Goal: Transaction & Acquisition: Purchase product/service

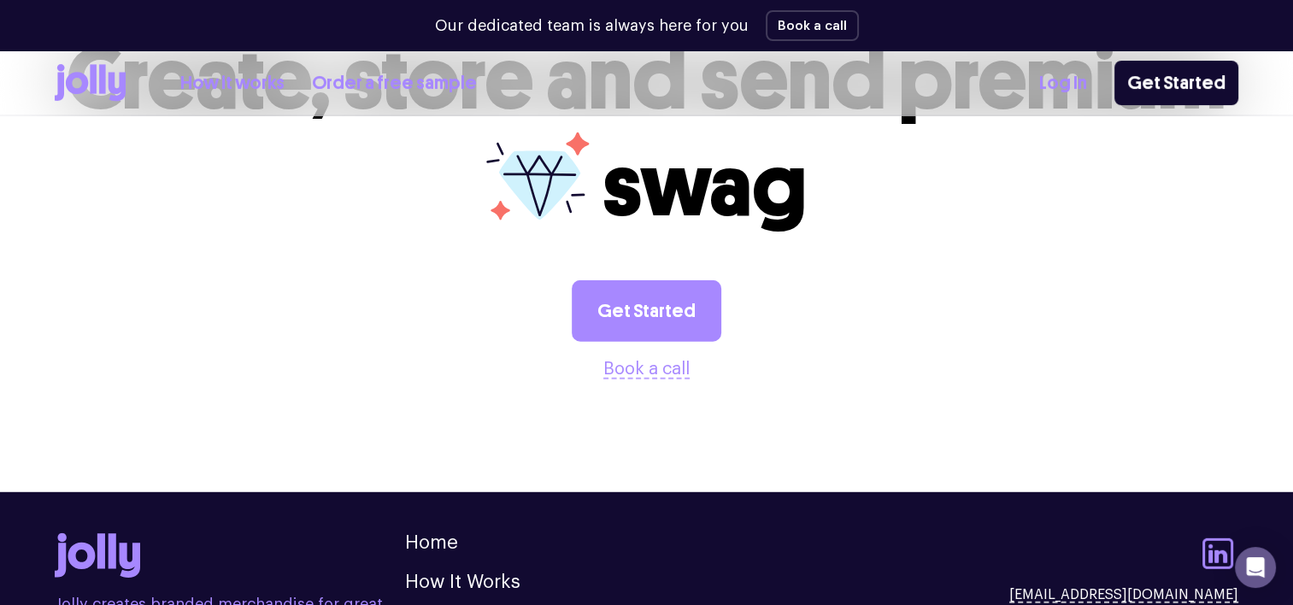
scroll to position [4787, 0]
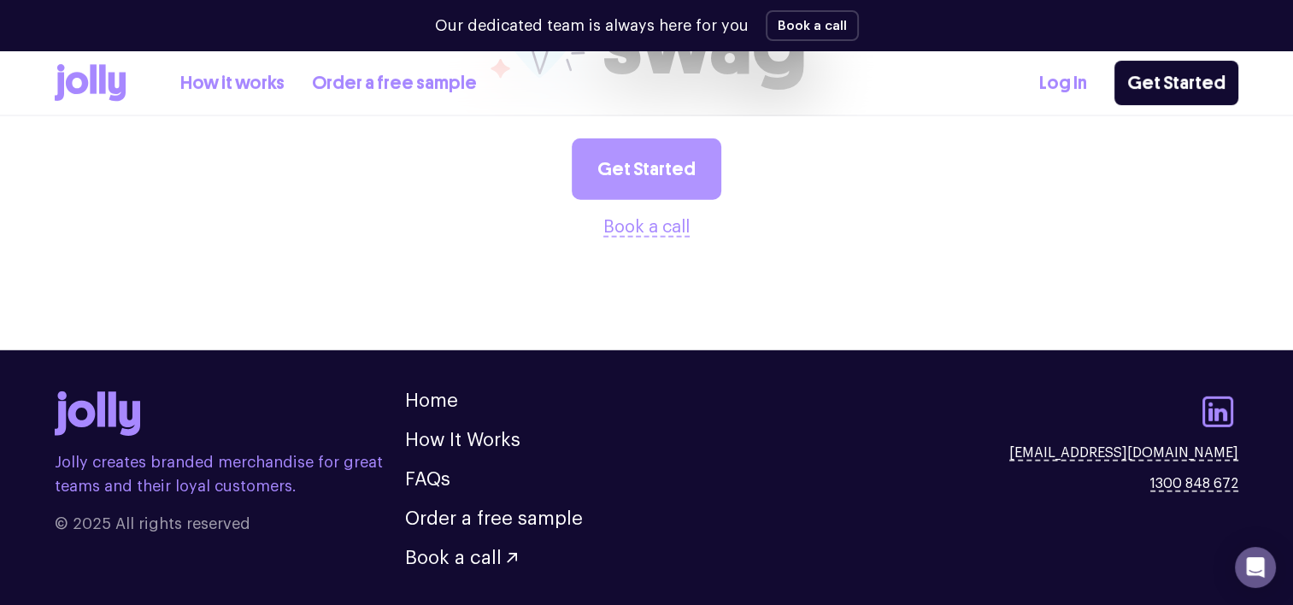
click at [674, 138] on link "Get Started" at bounding box center [647, 169] width 150 height 62
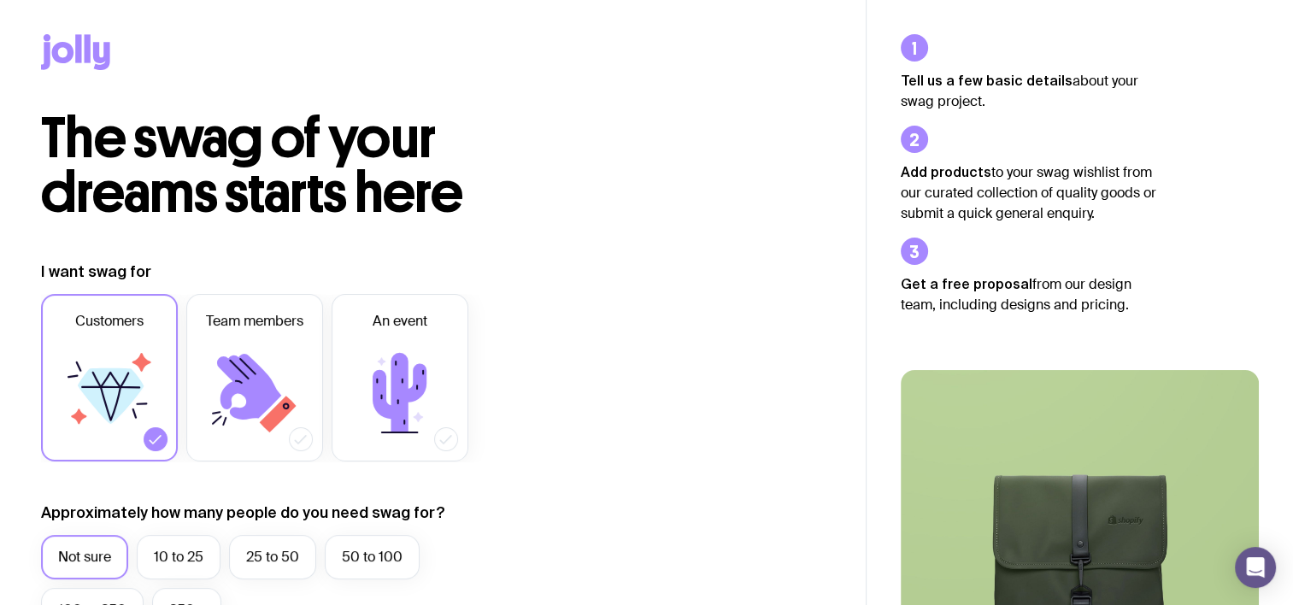
scroll to position [256, 0]
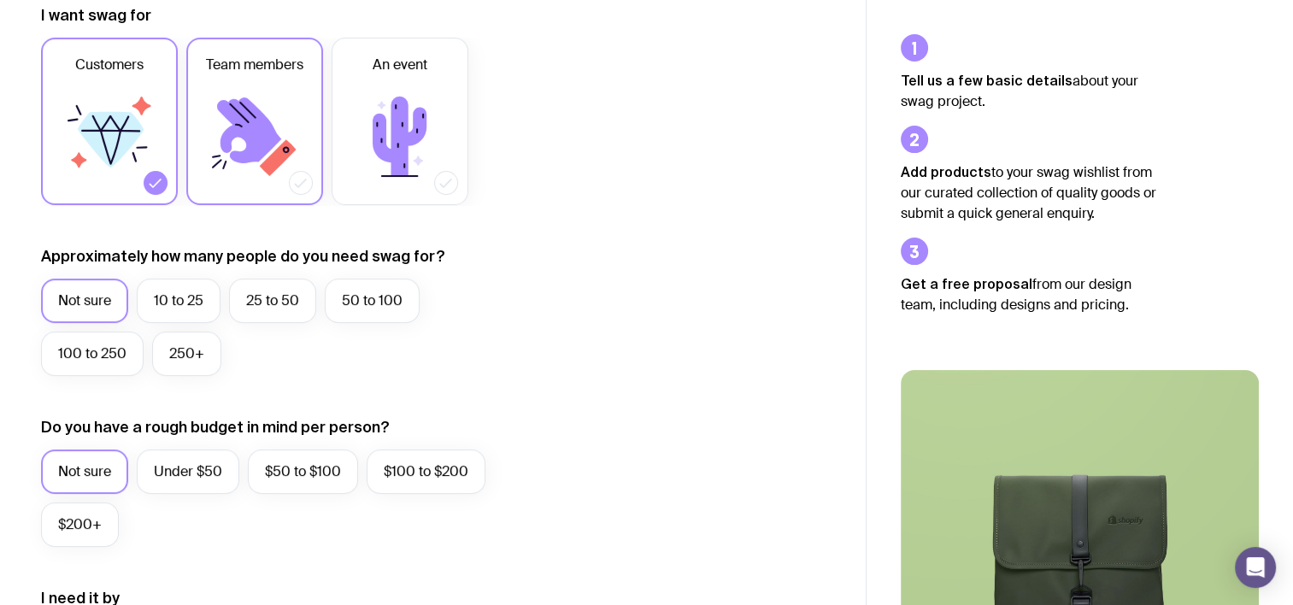
click at [243, 131] on icon at bounding box center [249, 130] width 64 height 66
click at [0, 0] on input "Team members" at bounding box center [0, 0] width 0 height 0
click at [178, 291] on label "10 to 25" at bounding box center [179, 301] width 84 height 44
click at [0, 0] on input "10 to 25" at bounding box center [0, 0] width 0 height 0
click at [195, 475] on label "Under $50" at bounding box center [188, 472] width 103 height 44
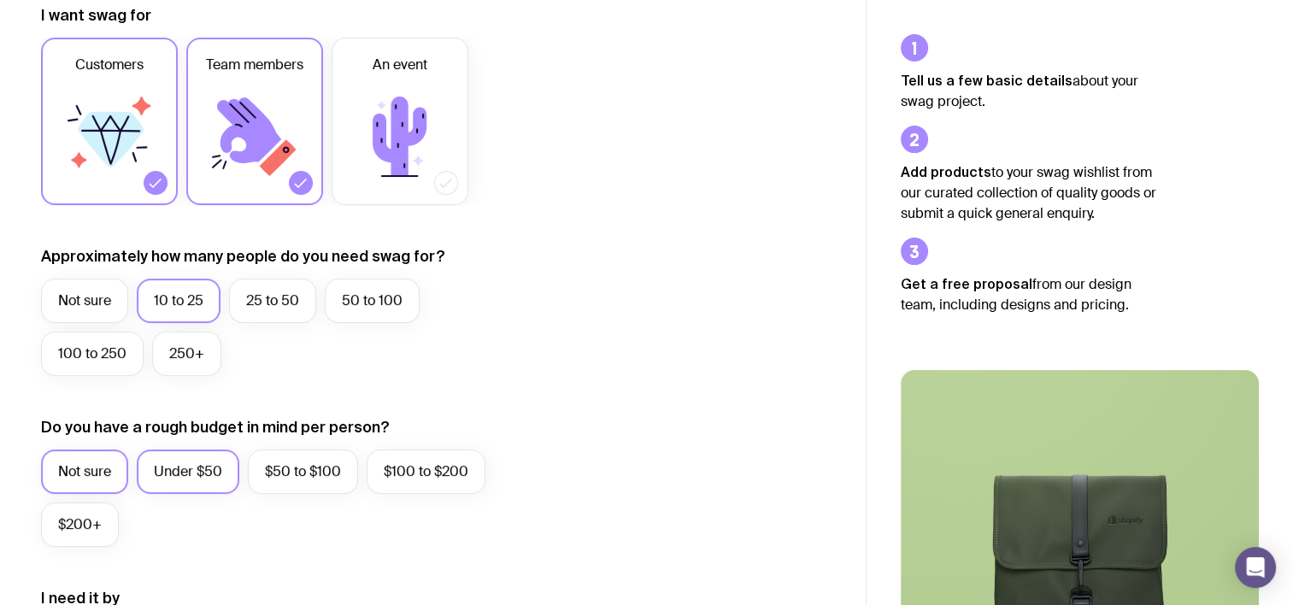
click at [0, 0] on input "Under $50" at bounding box center [0, 0] width 0 height 0
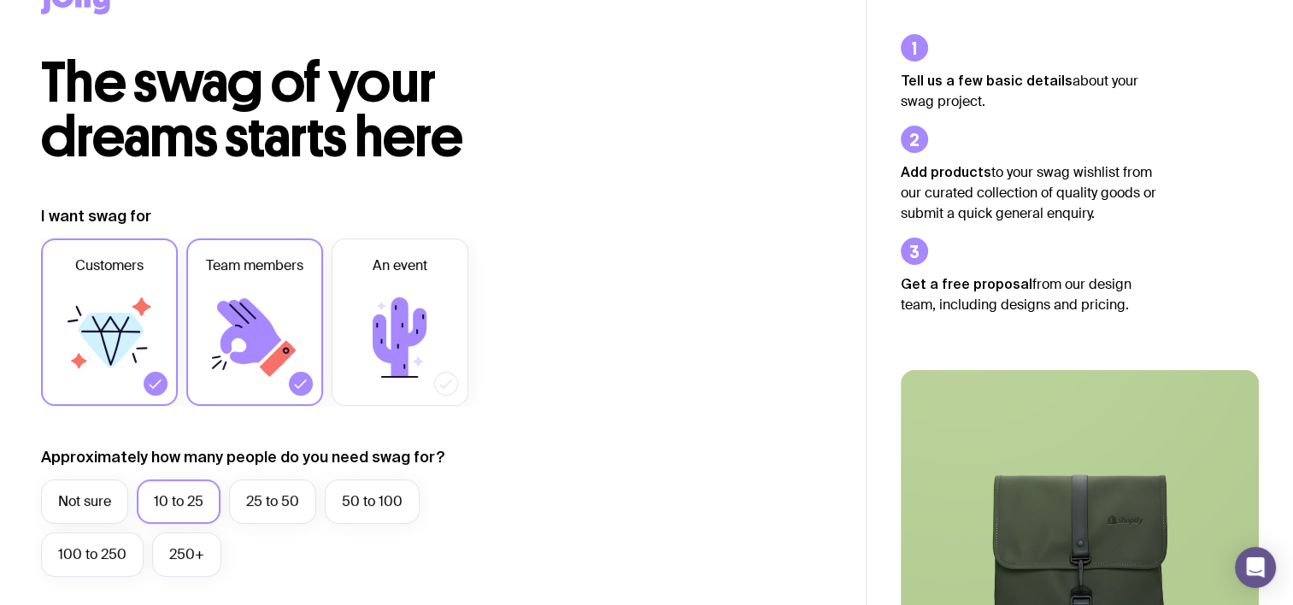
scroll to position [85, 0]
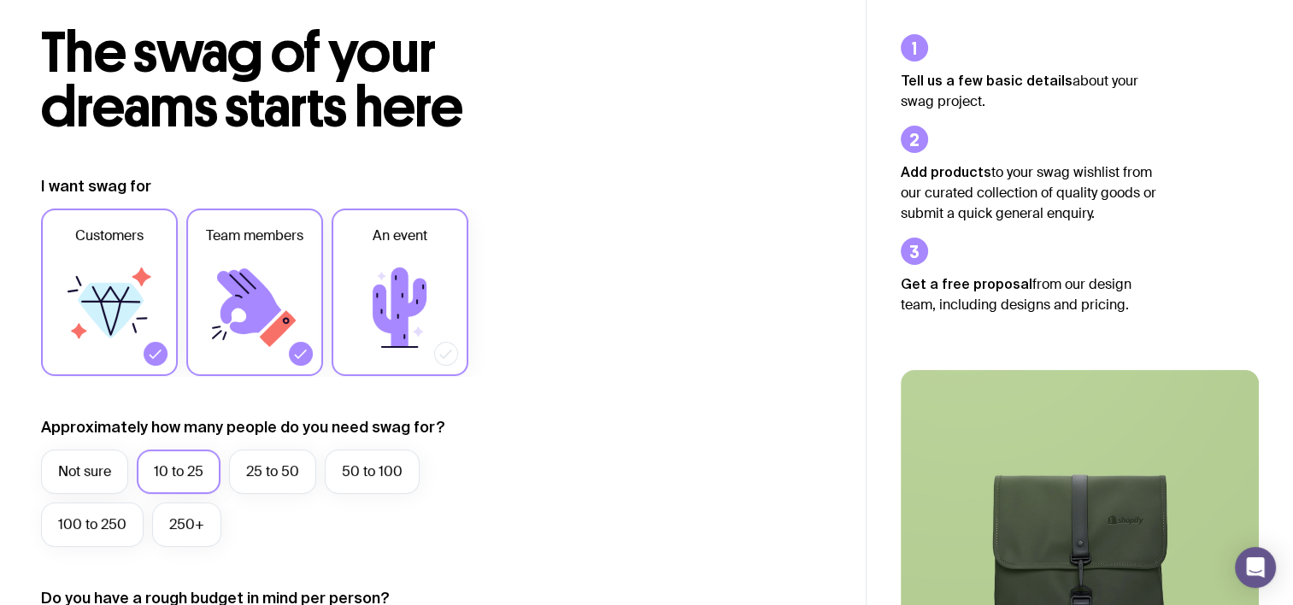
click at [393, 280] on icon at bounding box center [400, 308] width 54 height 80
click at [0, 0] on input "An event" at bounding box center [0, 0] width 0 height 0
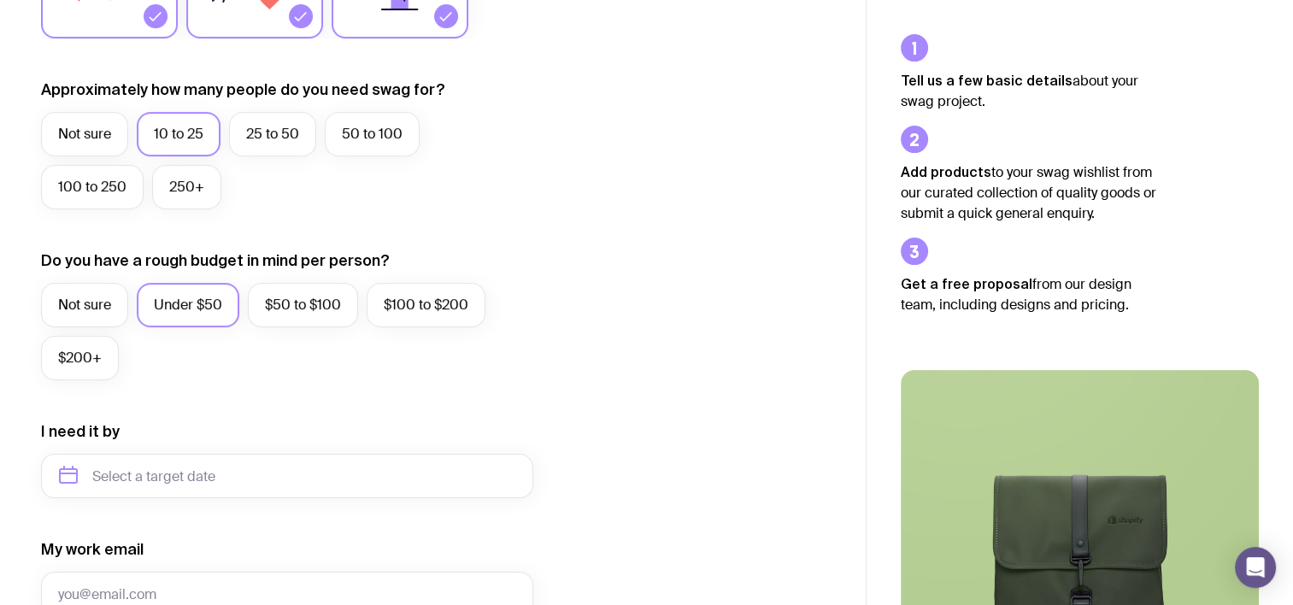
scroll to position [427, 0]
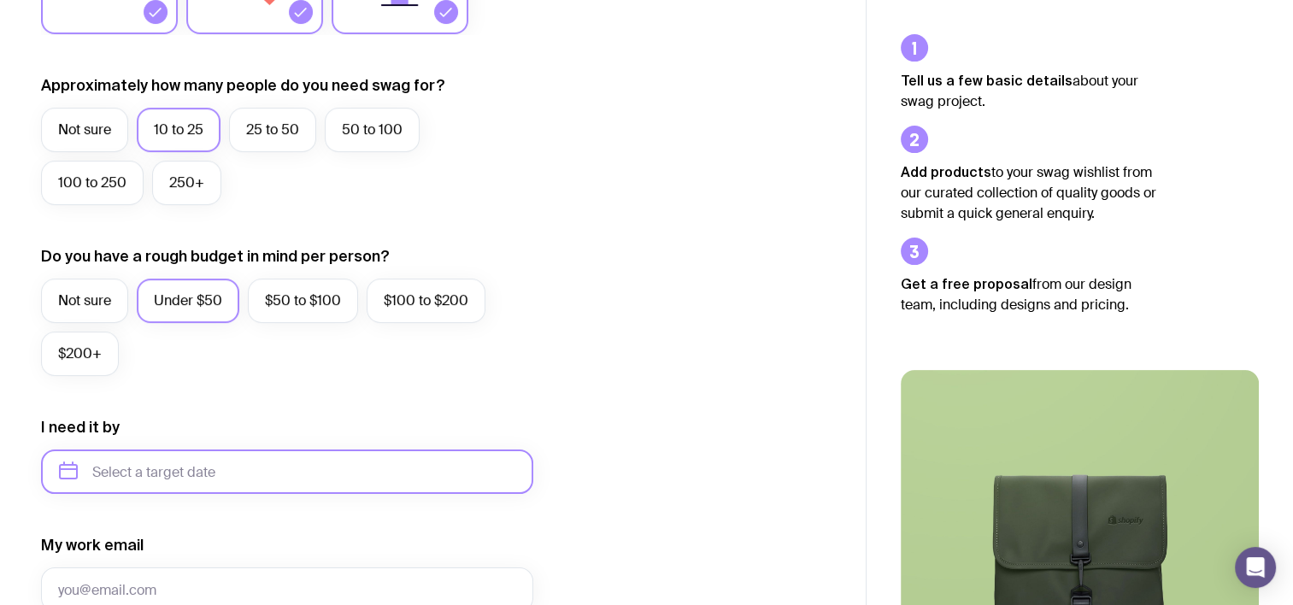
click at [209, 466] on input "text" at bounding box center [287, 472] width 492 height 44
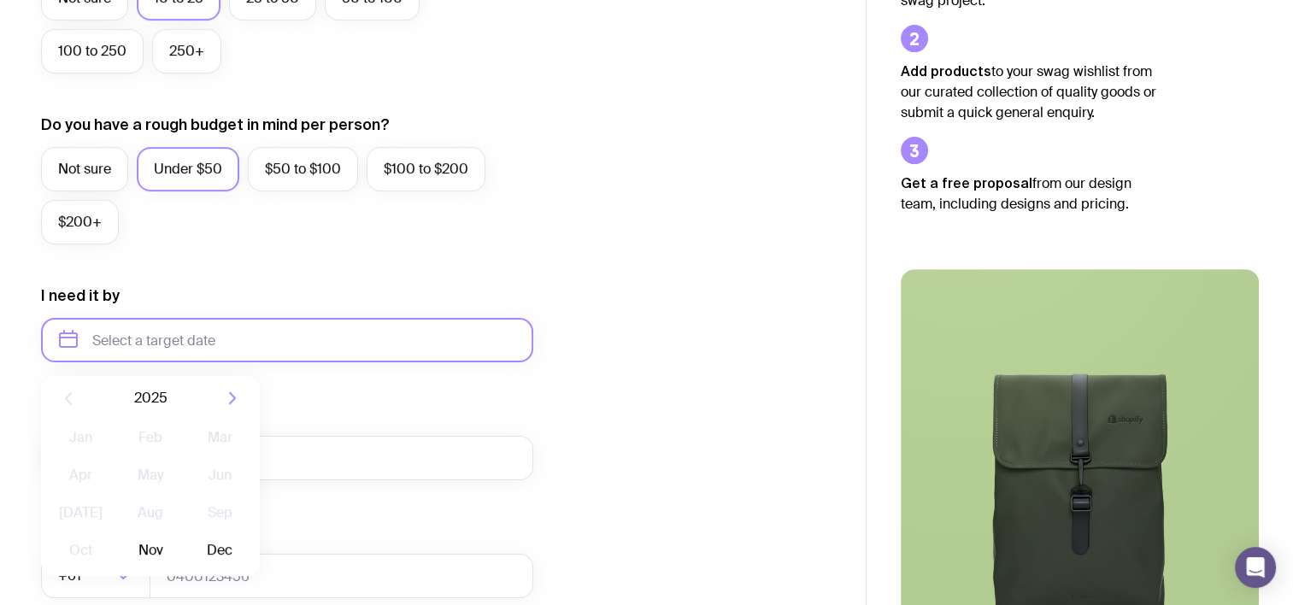
scroll to position [598, 0]
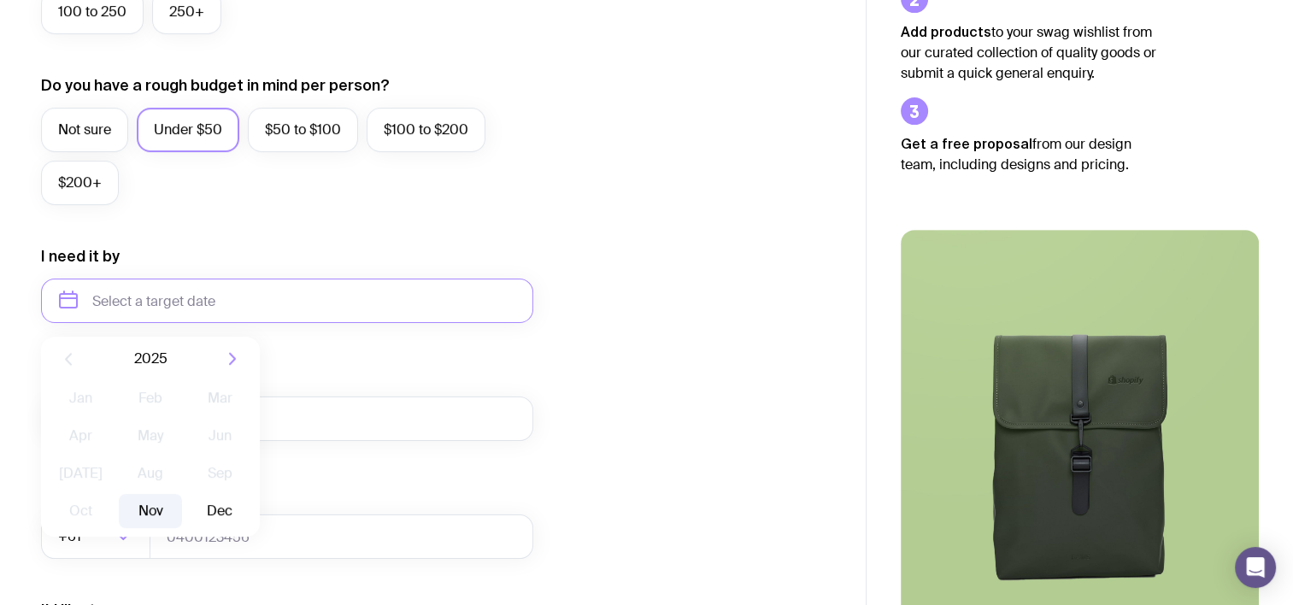
click at [162, 510] on button "Nov" at bounding box center [150, 511] width 62 height 34
type input "[DATE]"
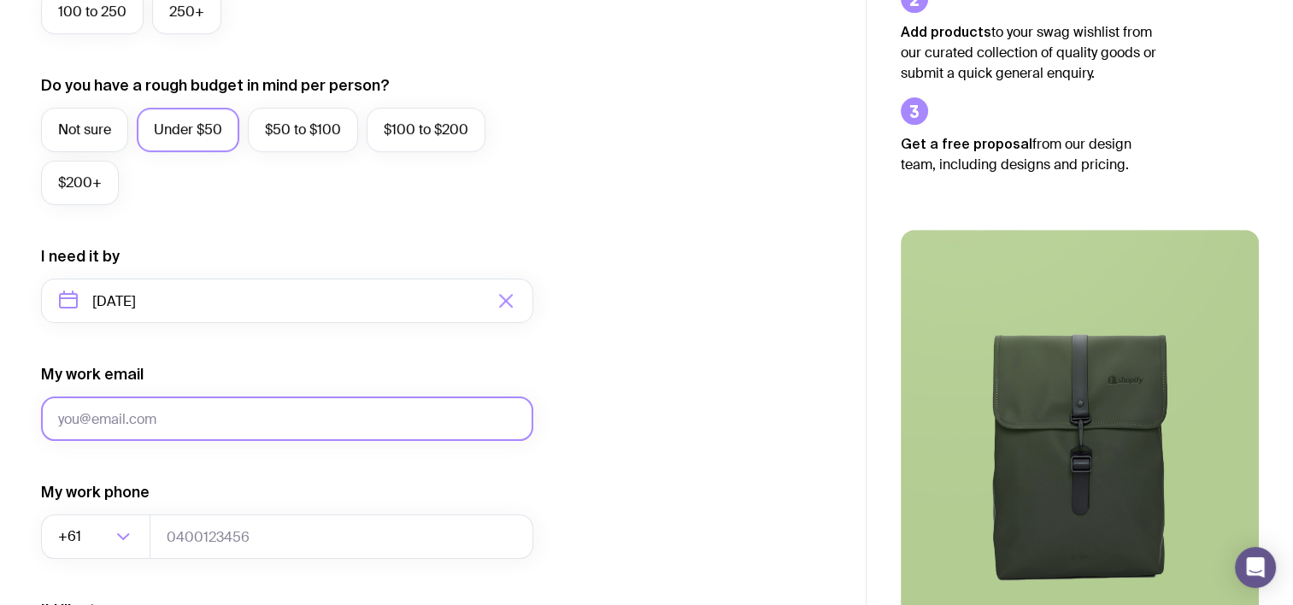
click at [154, 433] on input "My work email" at bounding box center [287, 419] width 492 height 44
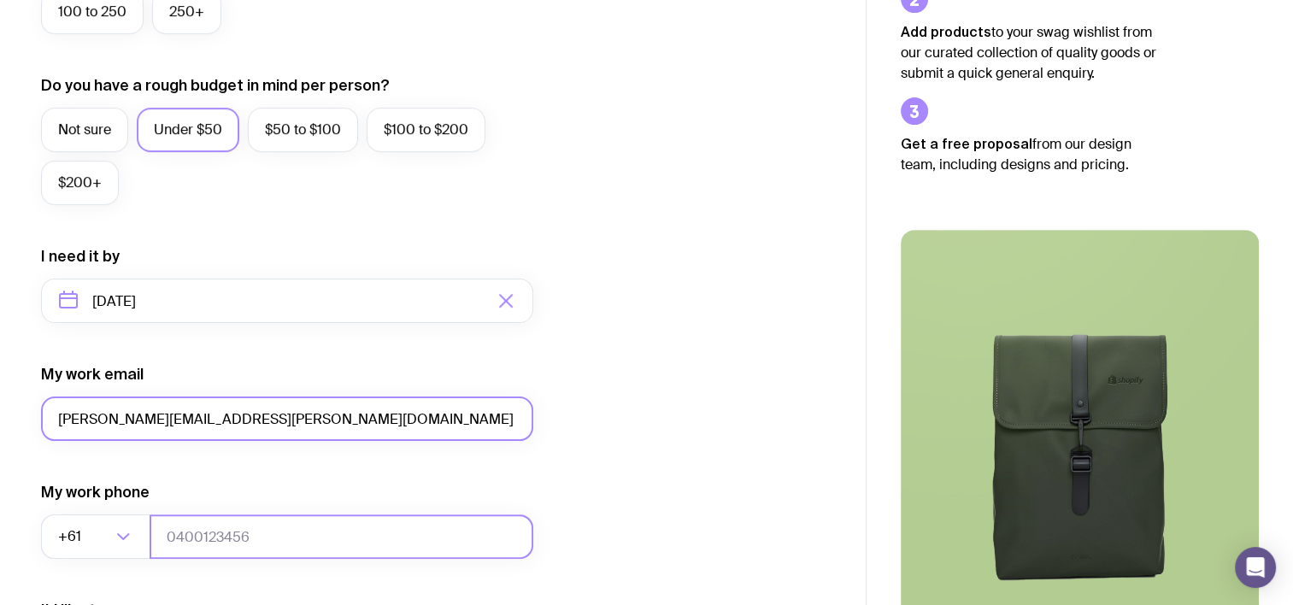
type input "[PERSON_NAME][EMAIL_ADDRESS][PERSON_NAME][DOMAIN_NAME]"
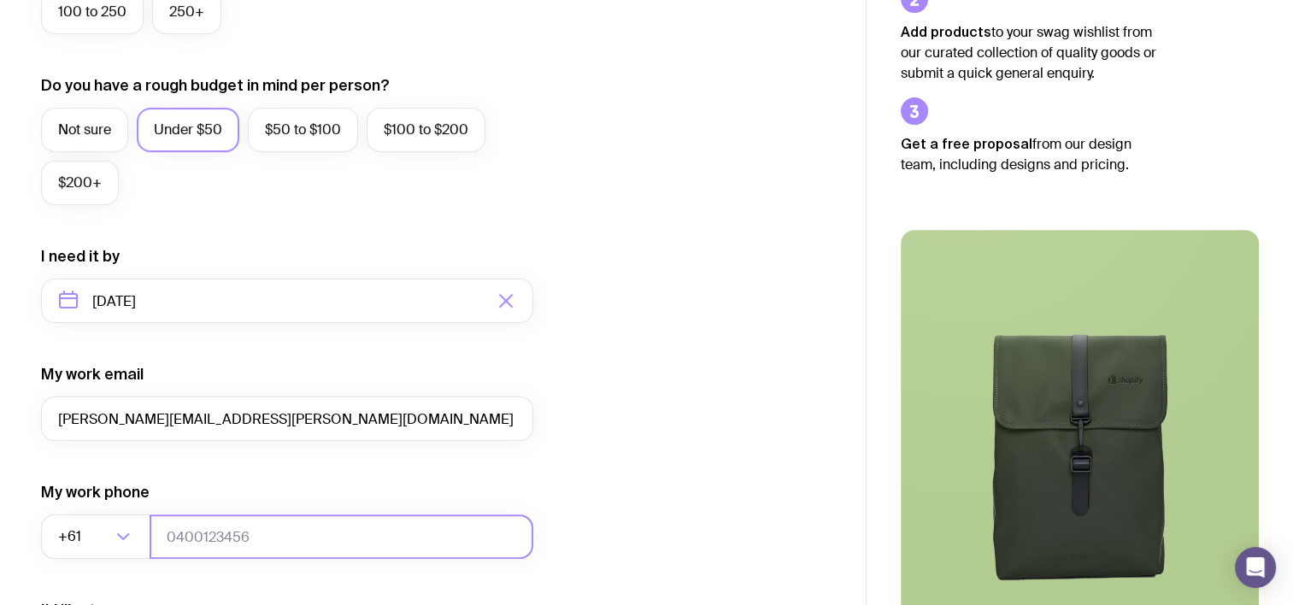
click at [183, 532] on input "tel" at bounding box center [342, 537] width 384 height 44
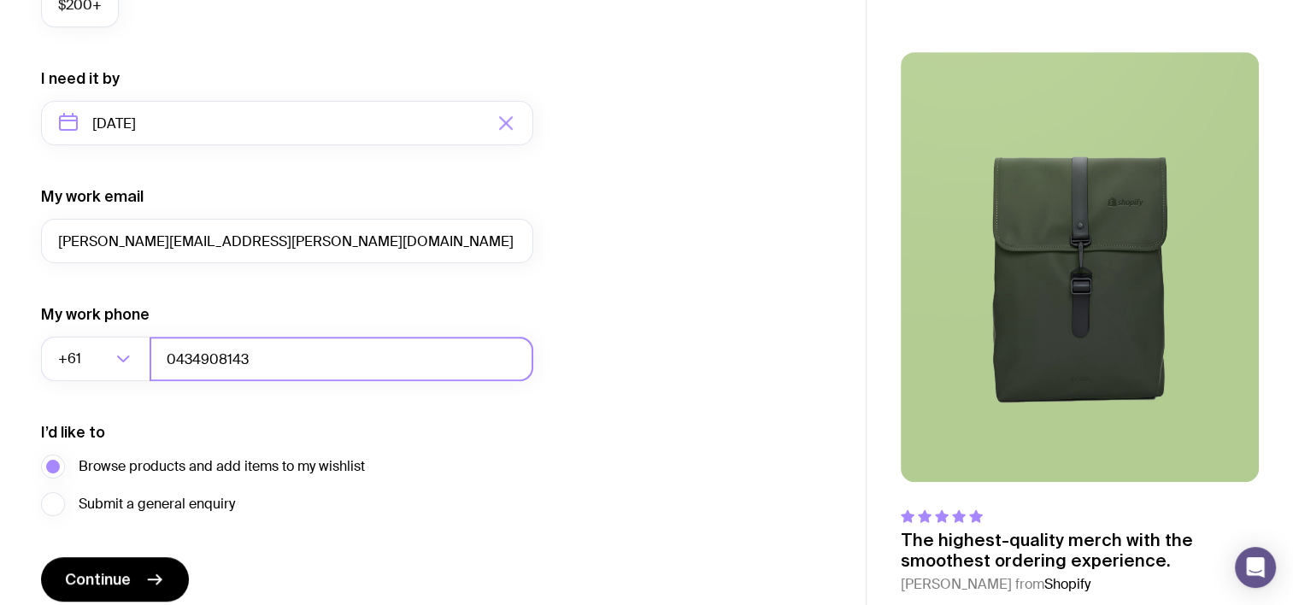
scroll to position [848, 0]
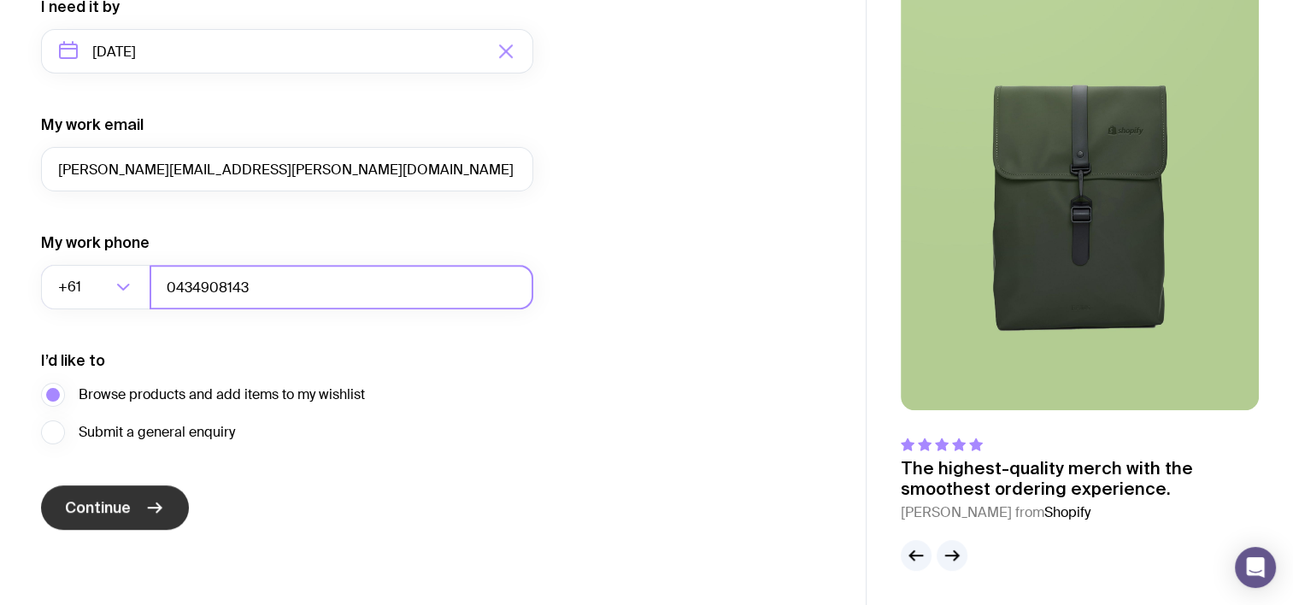
type input "0434908143"
click at [124, 509] on span "Continue" at bounding box center [98, 508] width 66 height 21
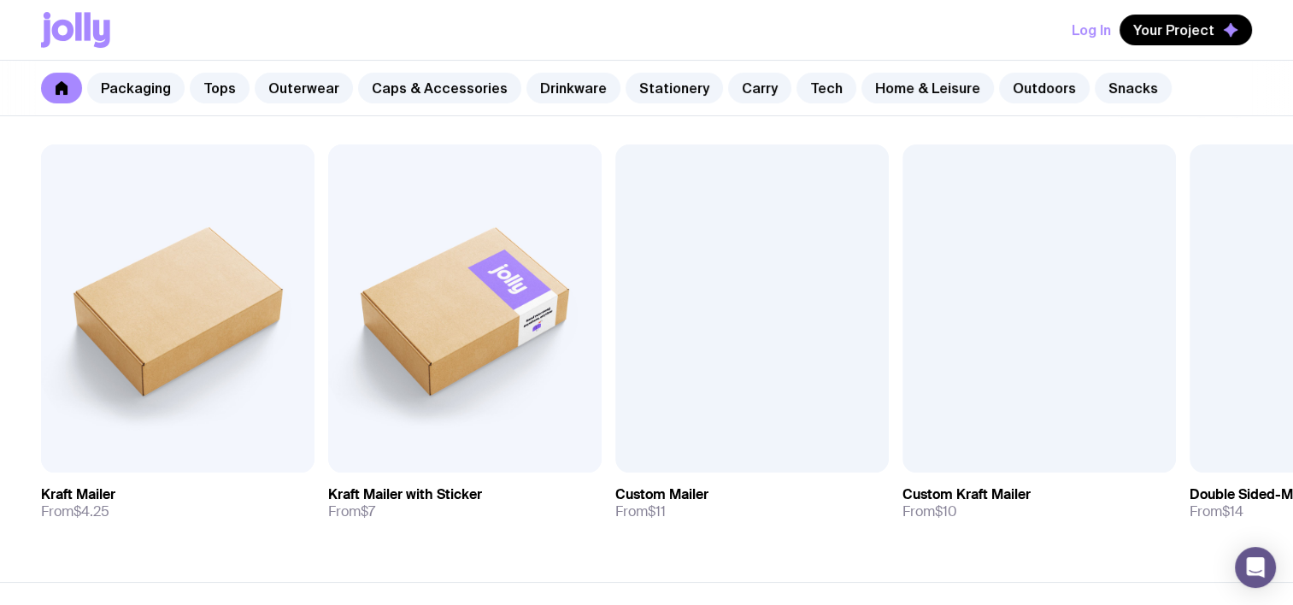
scroll to position [342, 0]
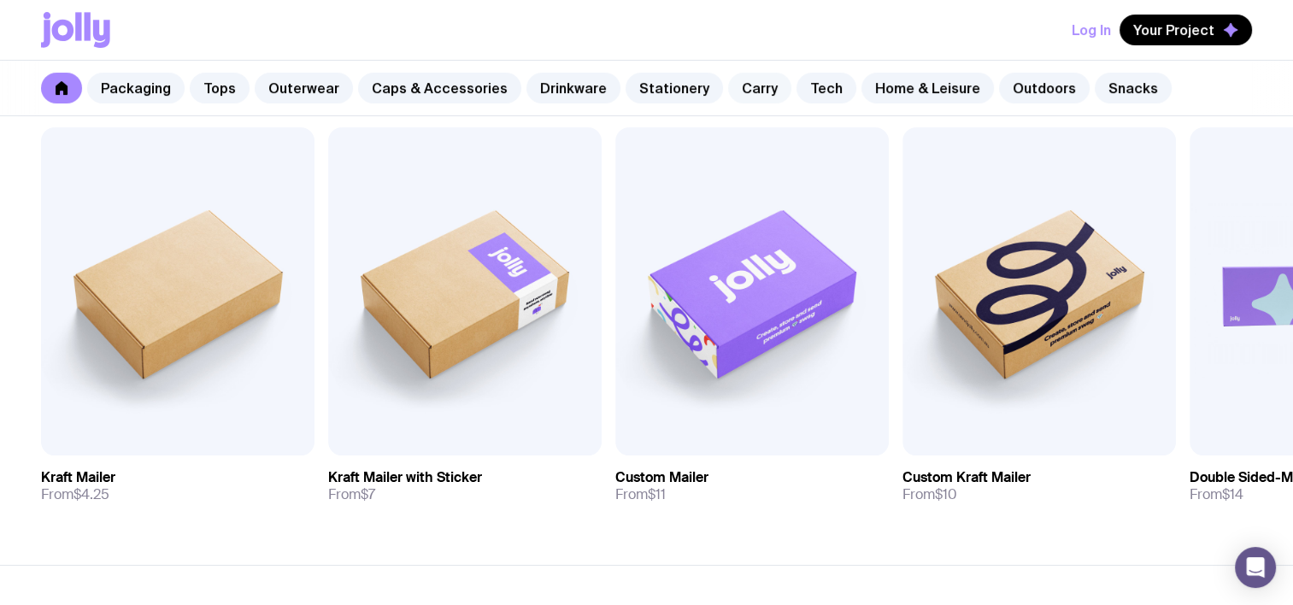
click at [739, 86] on link "Carry" at bounding box center [759, 88] width 63 height 31
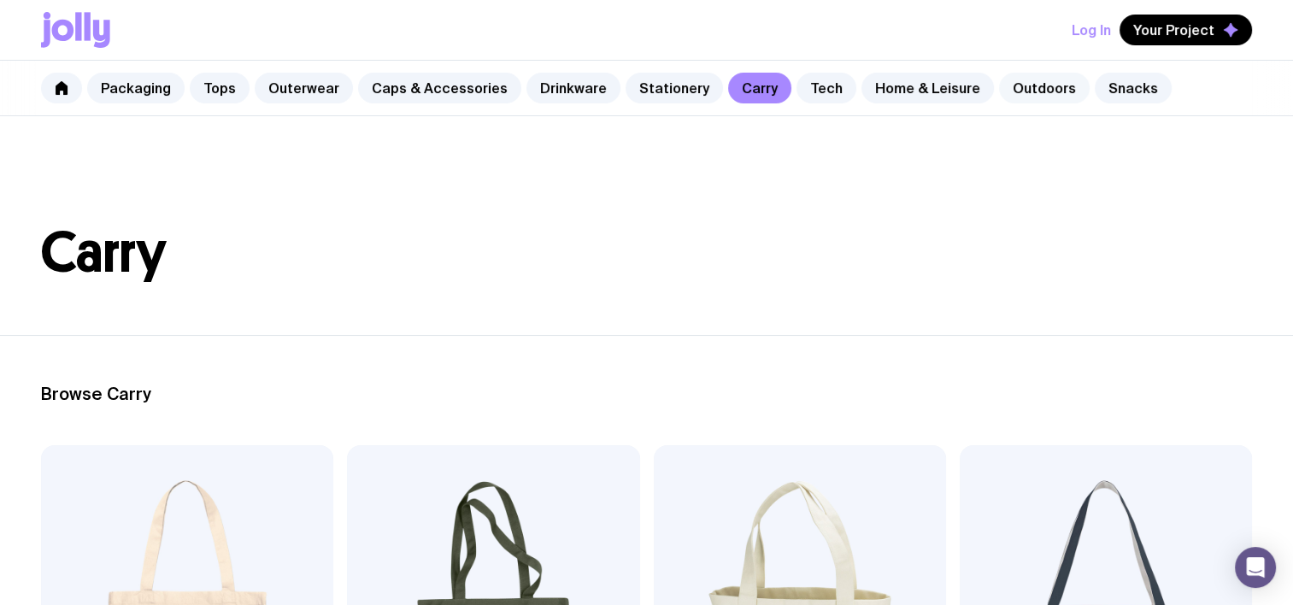
click at [1002, 88] on link "Outdoors" at bounding box center [1044, 88] width 91 height 31
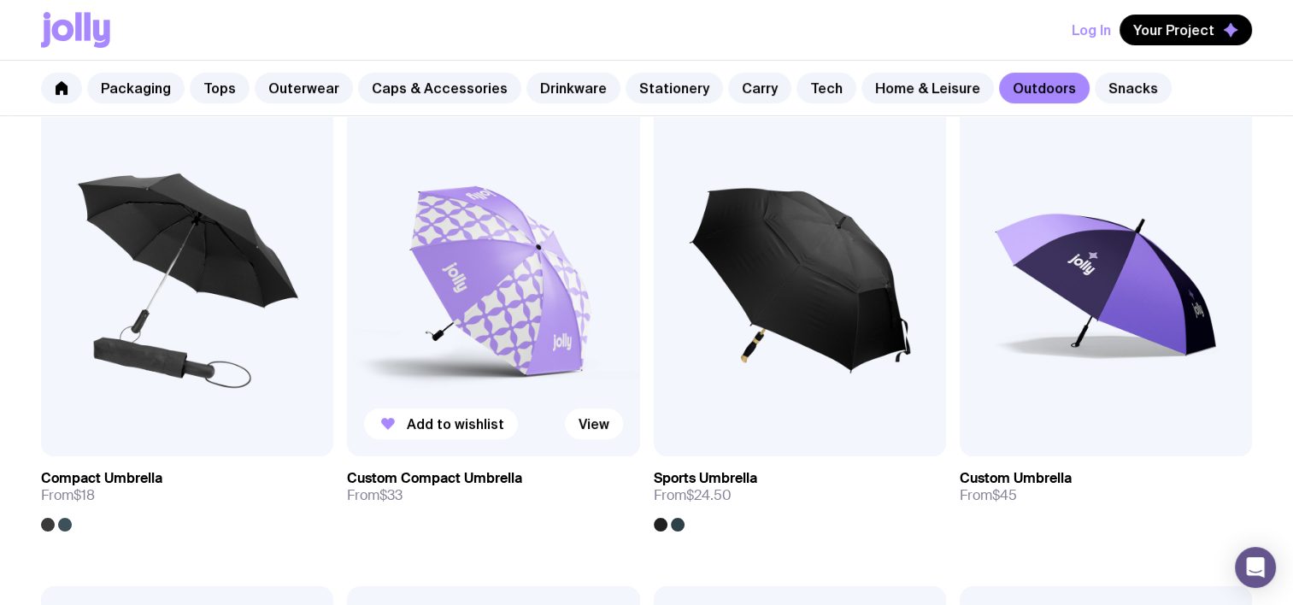
scroll to position [342, 0]
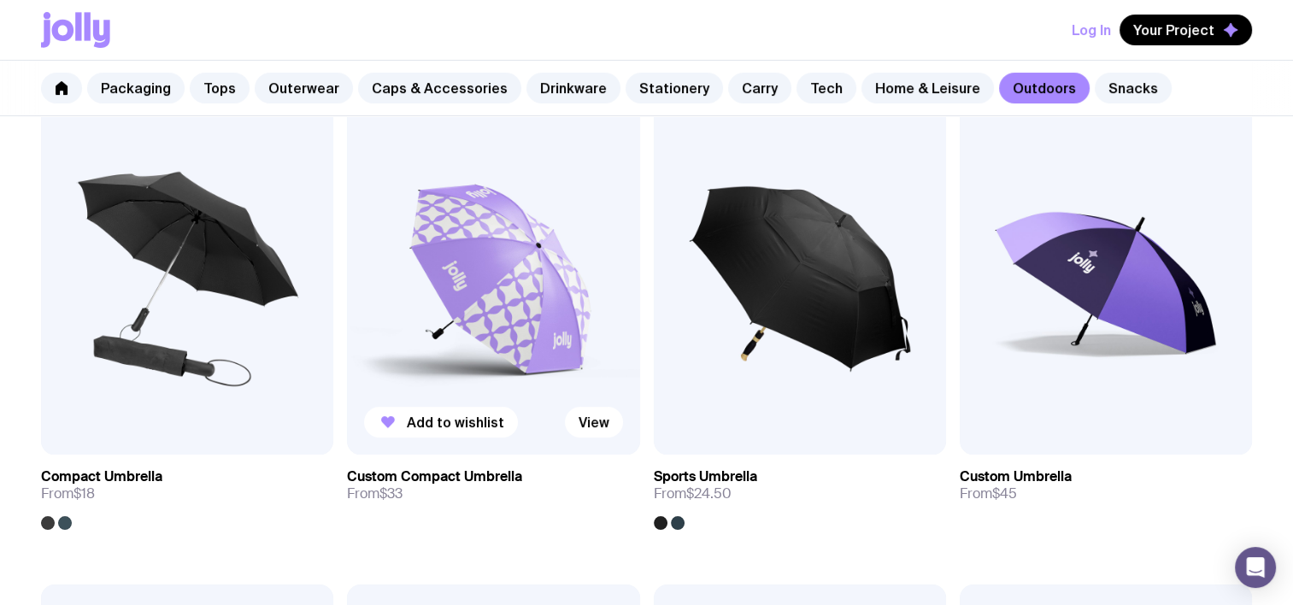
click at [443, 286] on img at bounding box center [493, 278] width 292 height 351
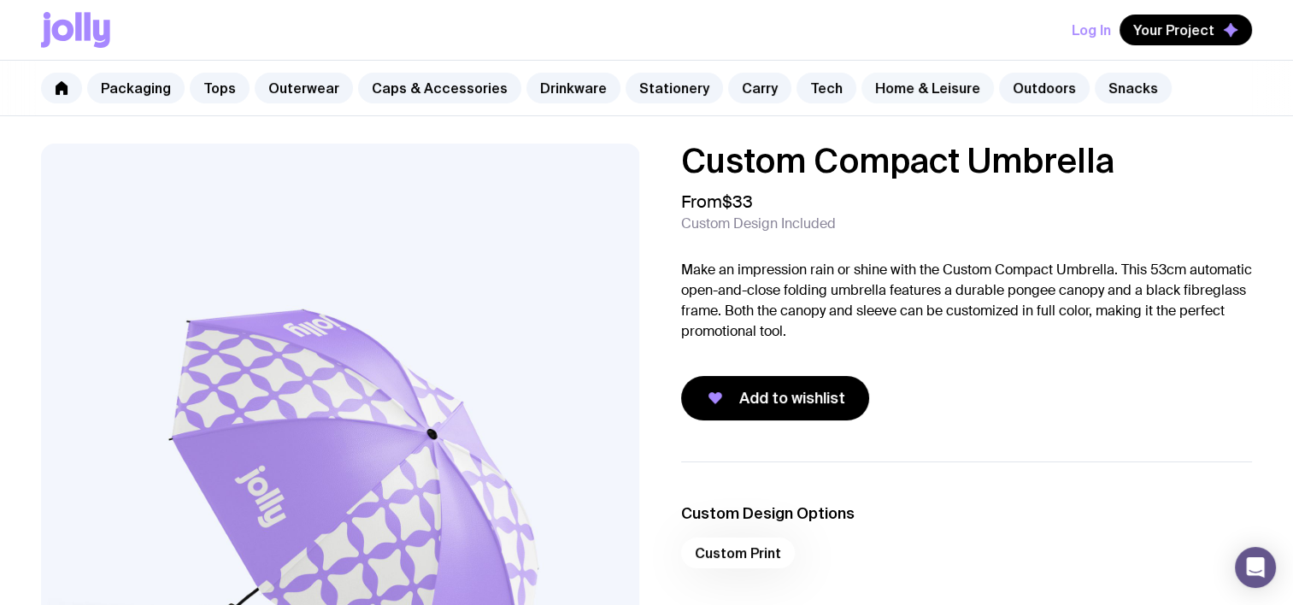
click at [901, 85] on link "Home & Leisure" at bounding box center [928, 88] width 133 height 31
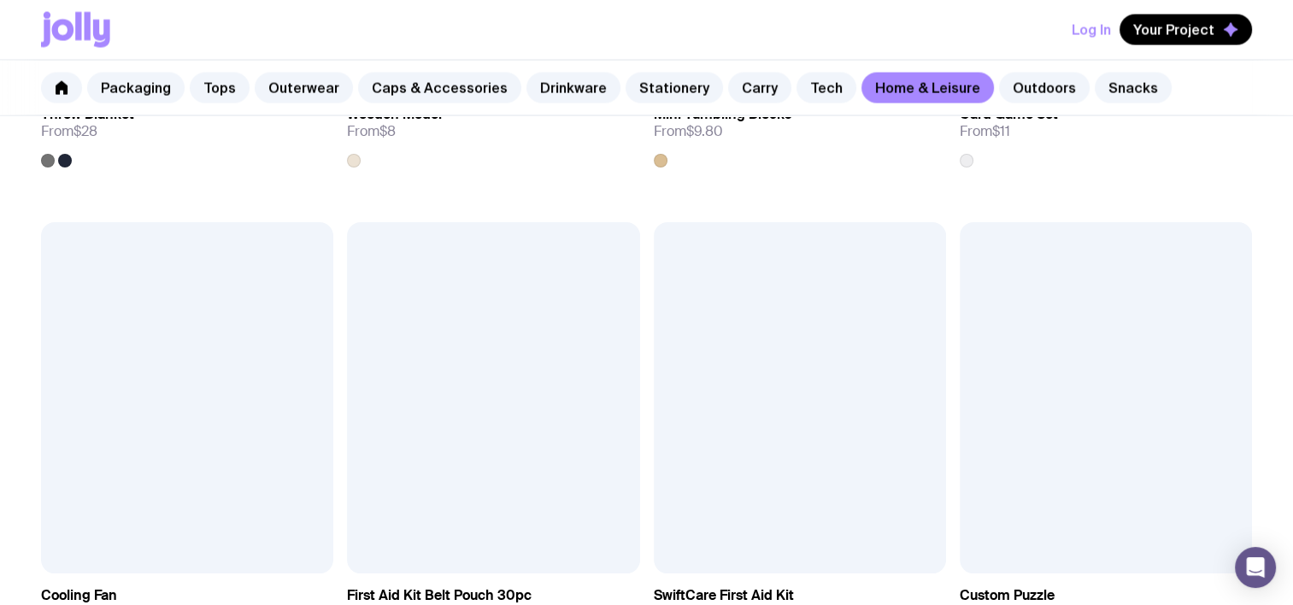
scroll to position [3676, 0]
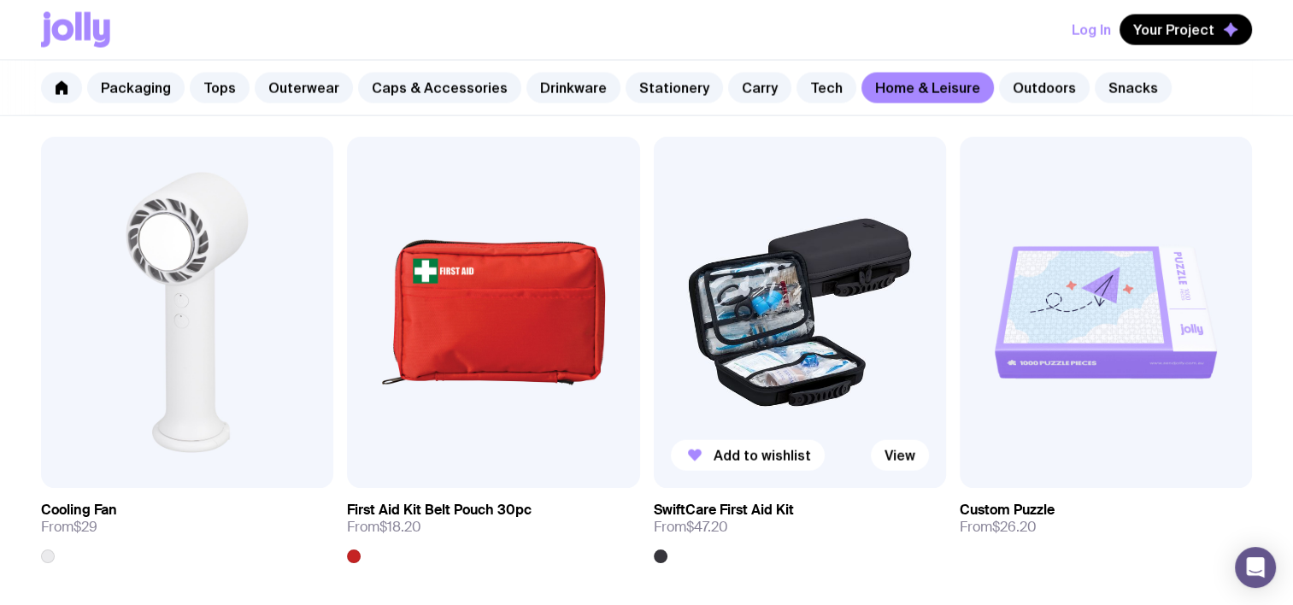
click at [805, 342] on img at bounding box center [800, 312] width 292 height 351
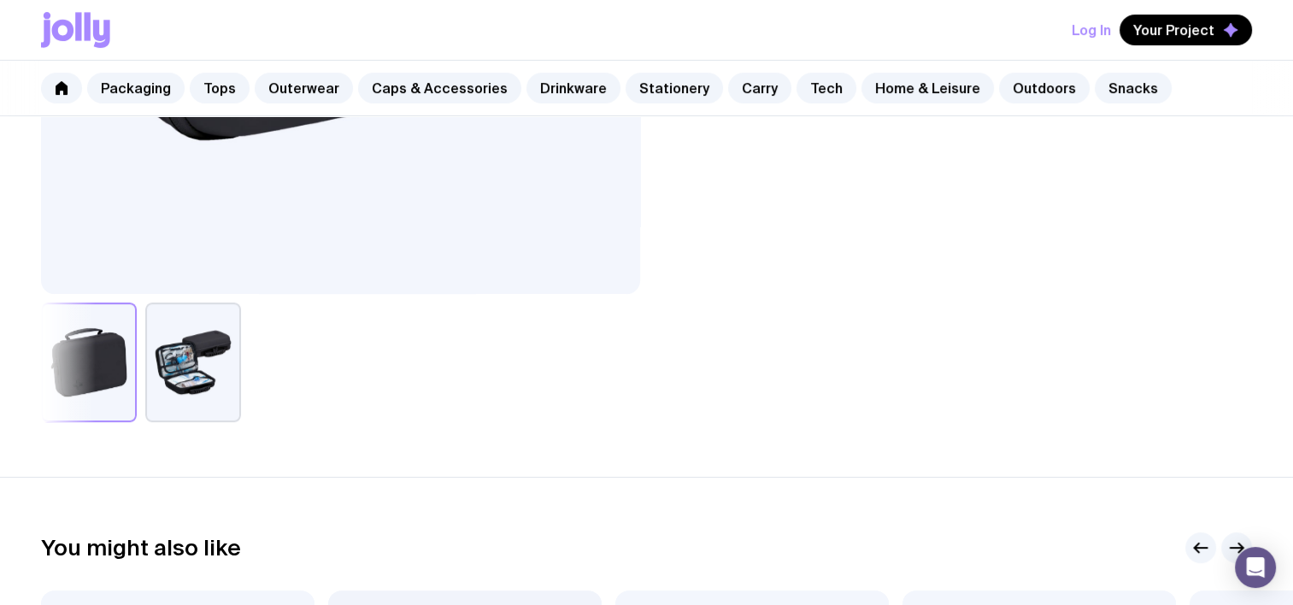
scroll to position [598, 0]
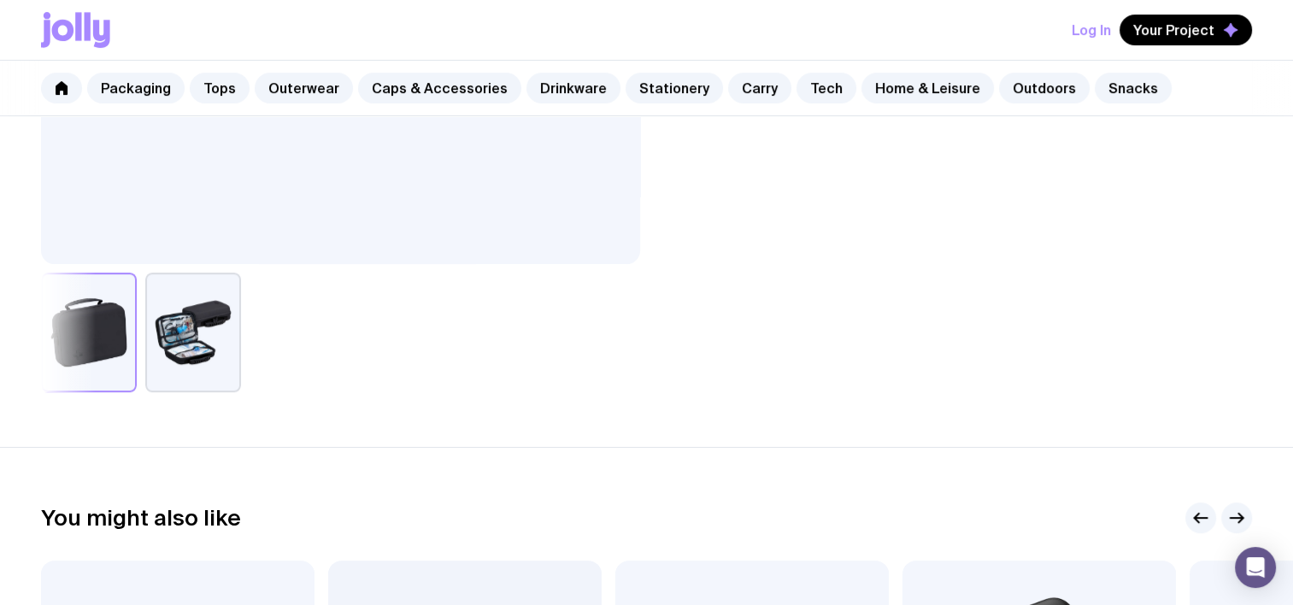
click at [193, 330] on button "button" at bounding box center [193, 333] width 96 height 120
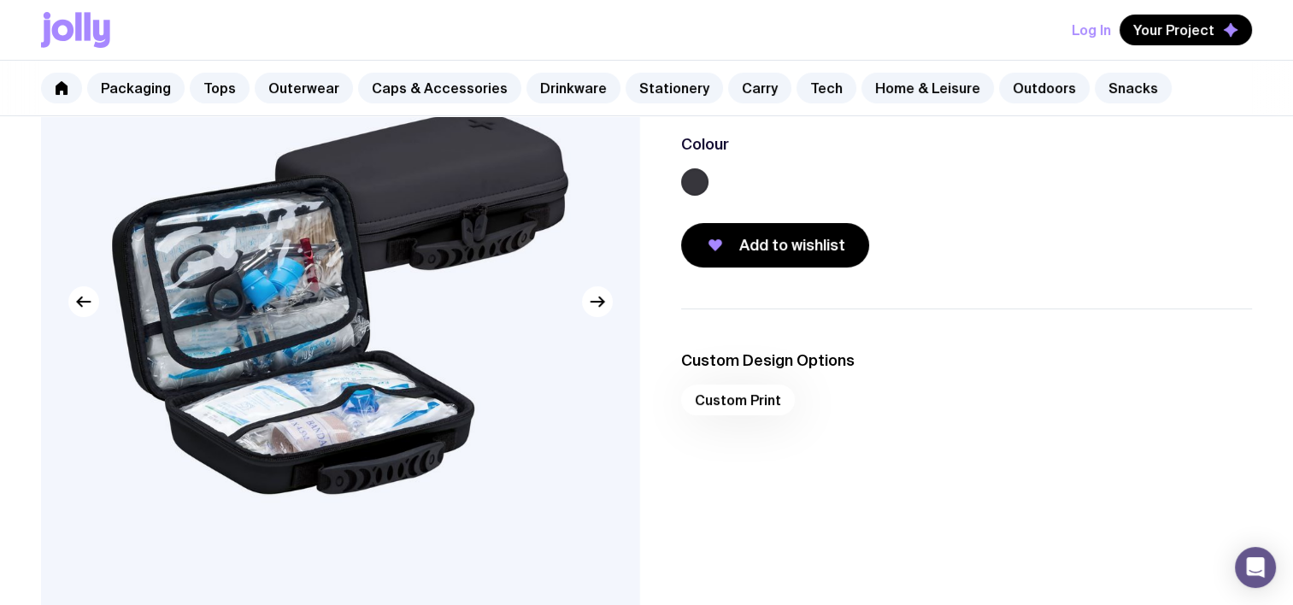
scroll to position [171, 0]
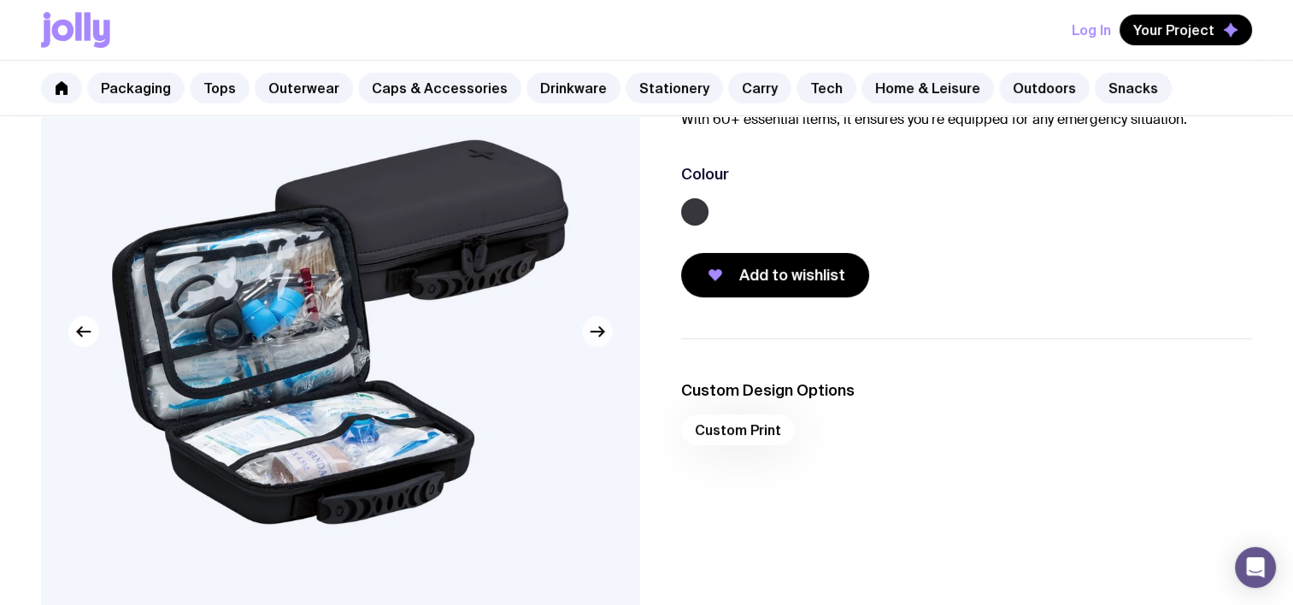
click at [597, 332] on icon "button" at bounding box center [597, 332] width 13 height 0
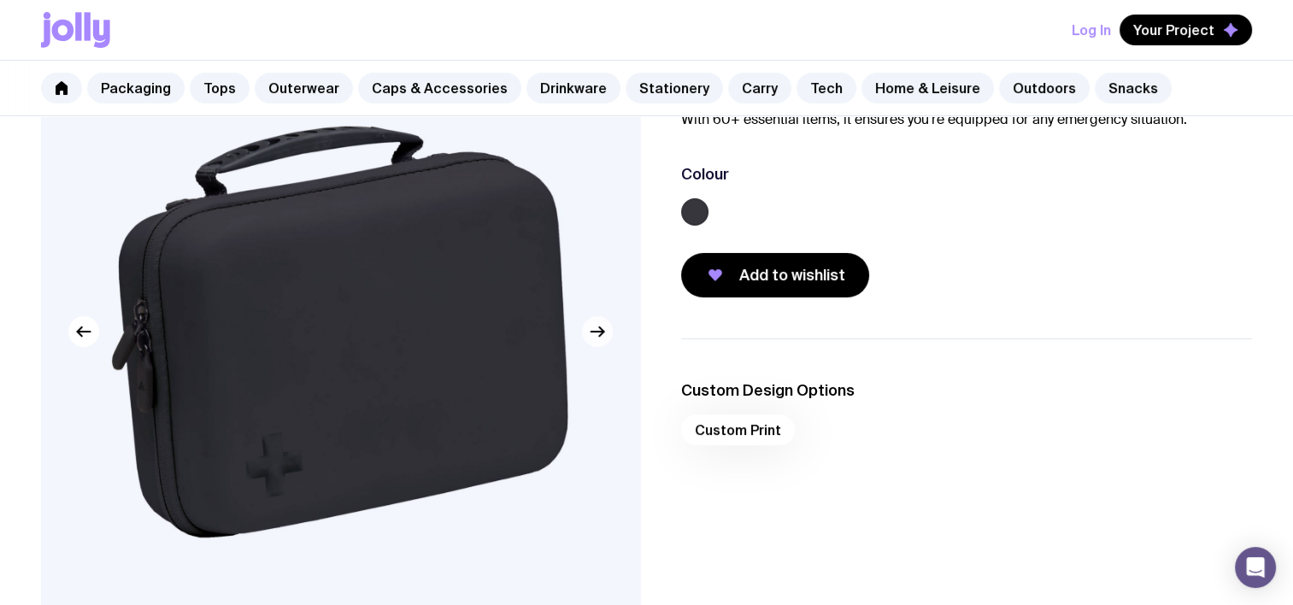
click at [597, 332] on icon "button" at bounding box center [597, 332] width 13 height 0
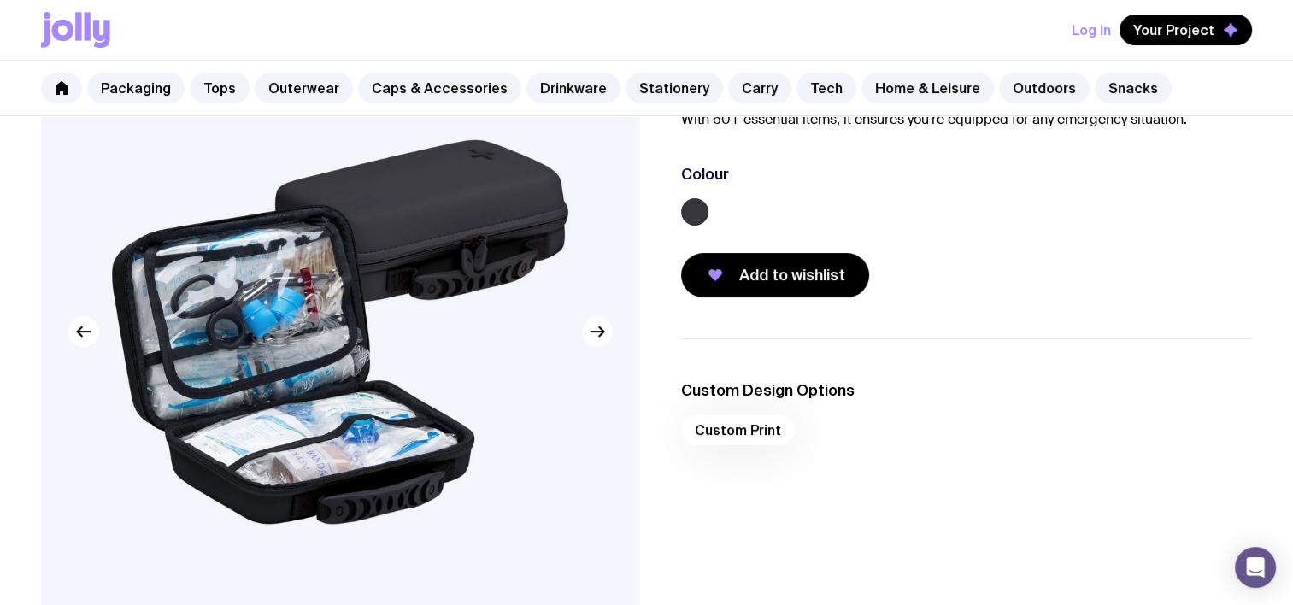
click at [597, 332] on icon "button" at bounding box center [597, 332] width 13 height 0
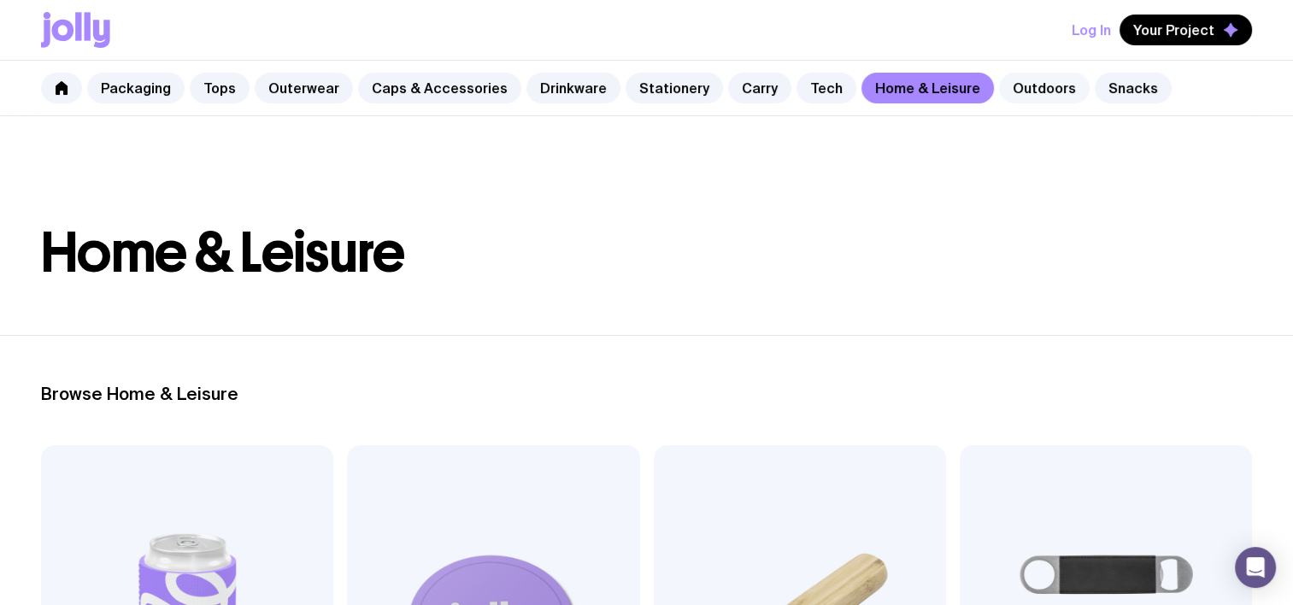
click at [1023, 82] on link "Outdoors" at bounding box center [1044, 88] width 91 height 31
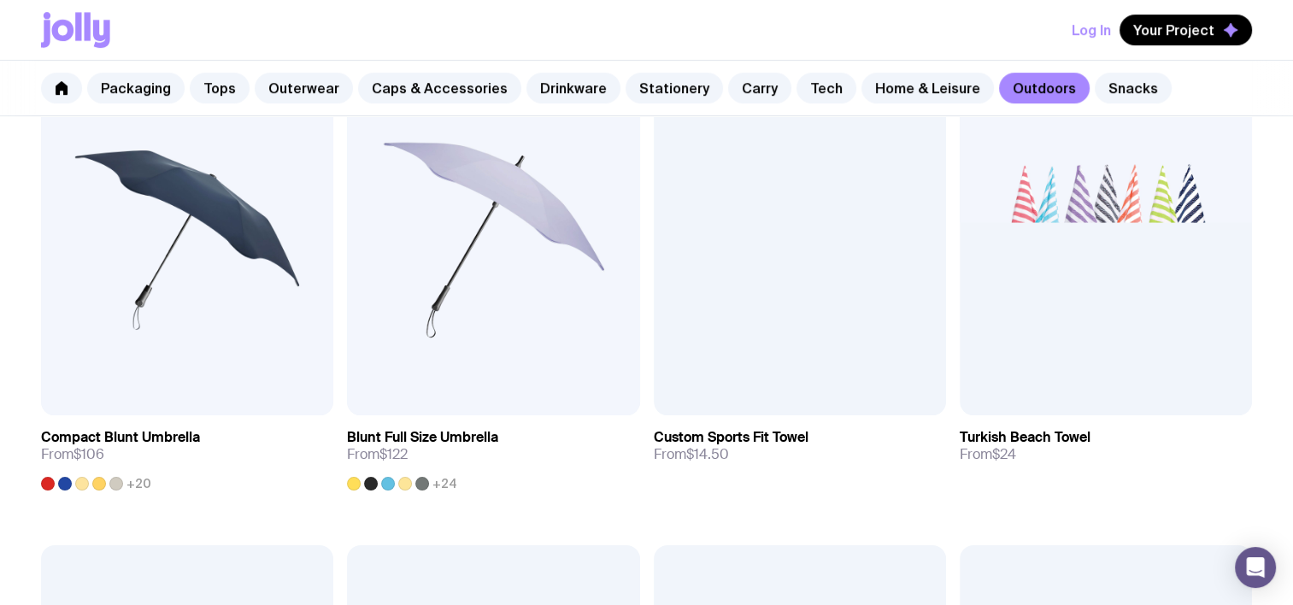
scroll to position [855, 0]
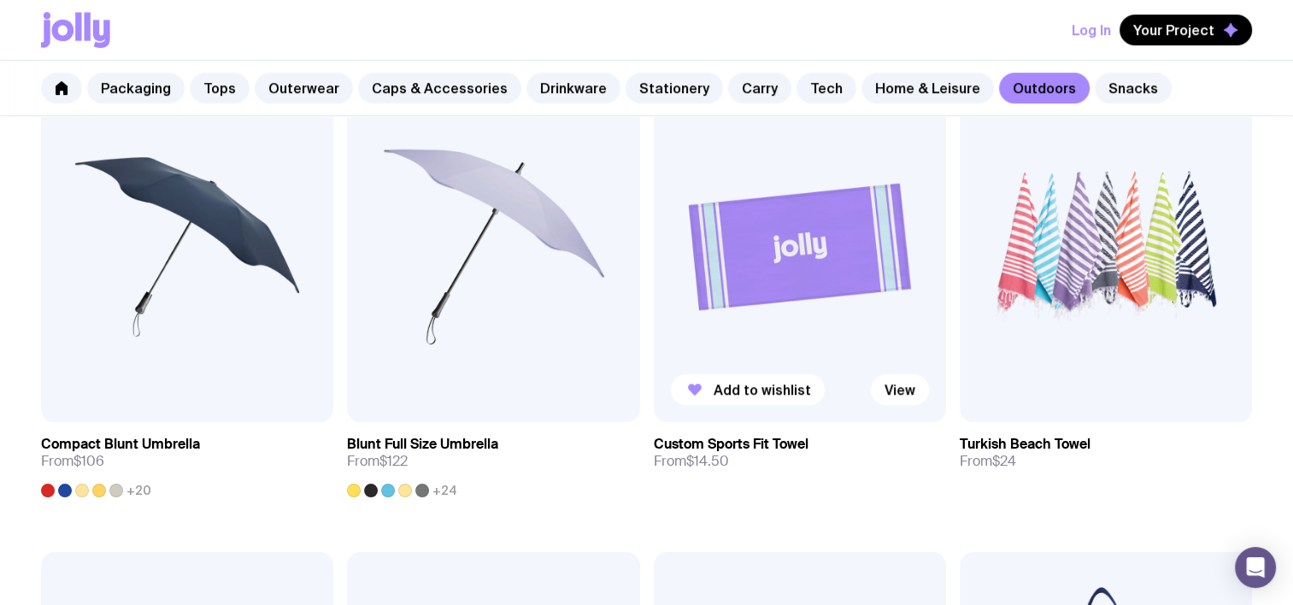
click at [807, 250] on img at bounding box center [800, 247] width 292 height 351
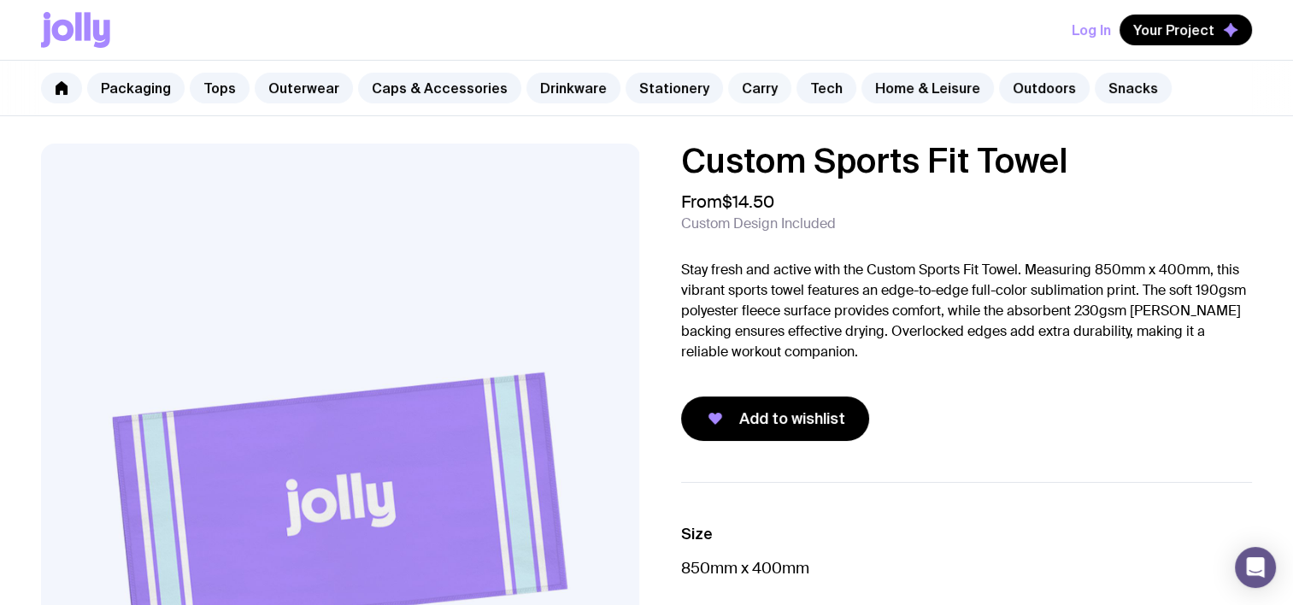
click at [732, 92] on link "Carry" at bounding box center [759, 88] width 63 height 31
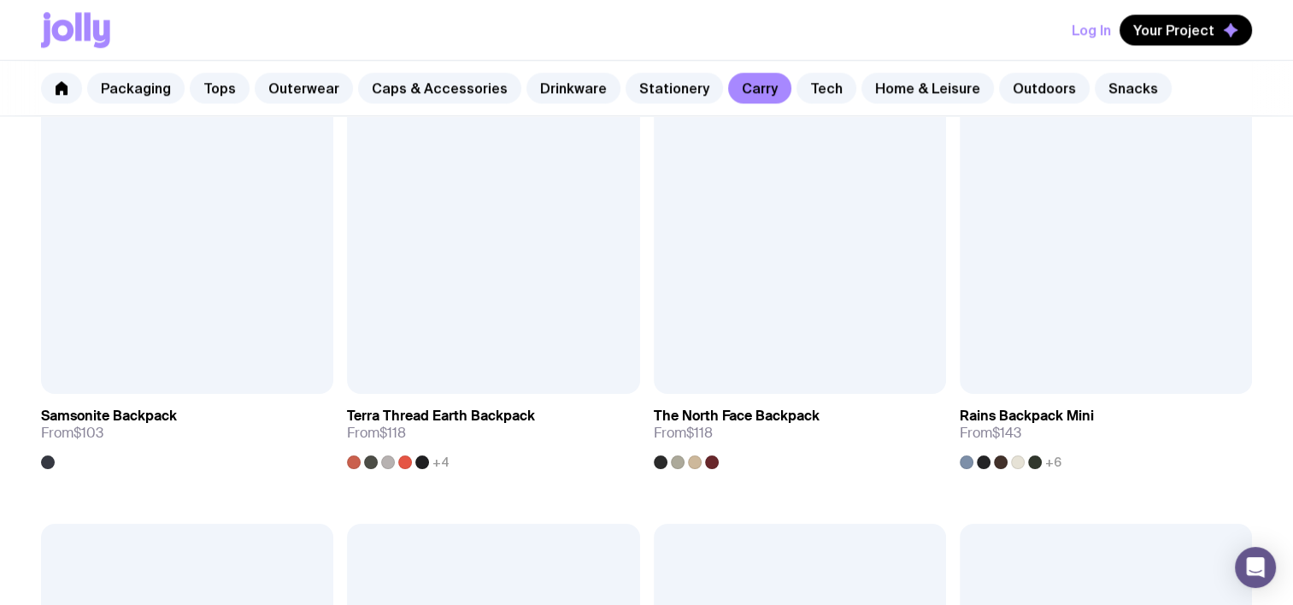
scroll to position [2137, 0]
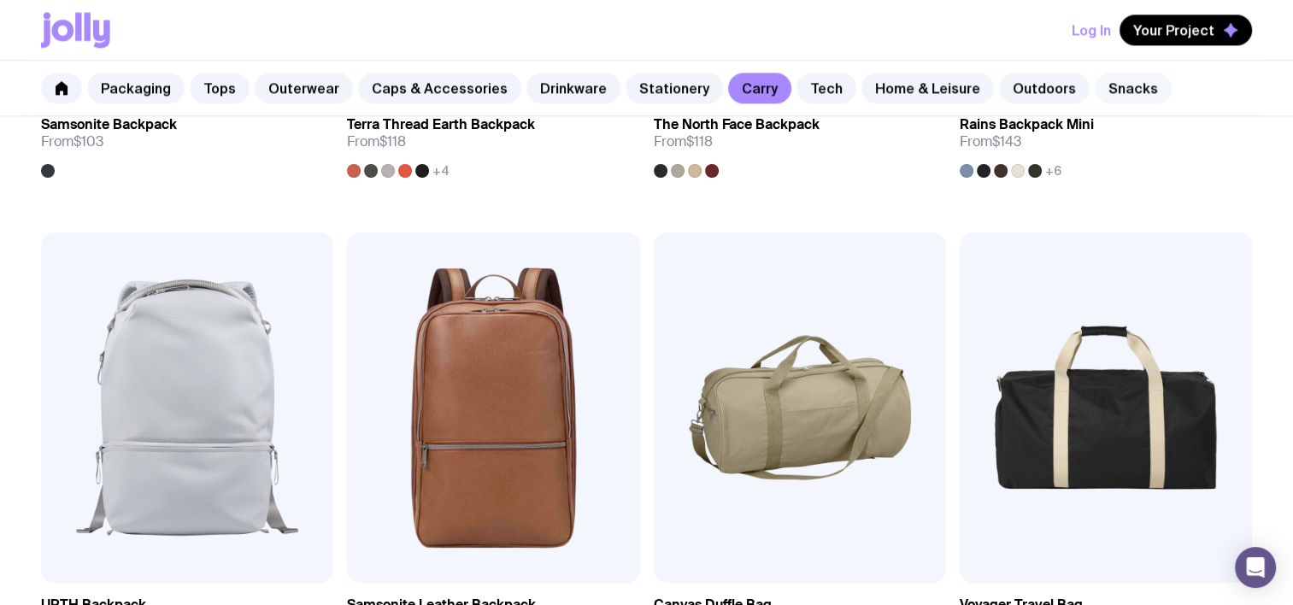
click at [1095, 85] on link "Snacks" at bounding box center [1133, 88] width 77 height 31
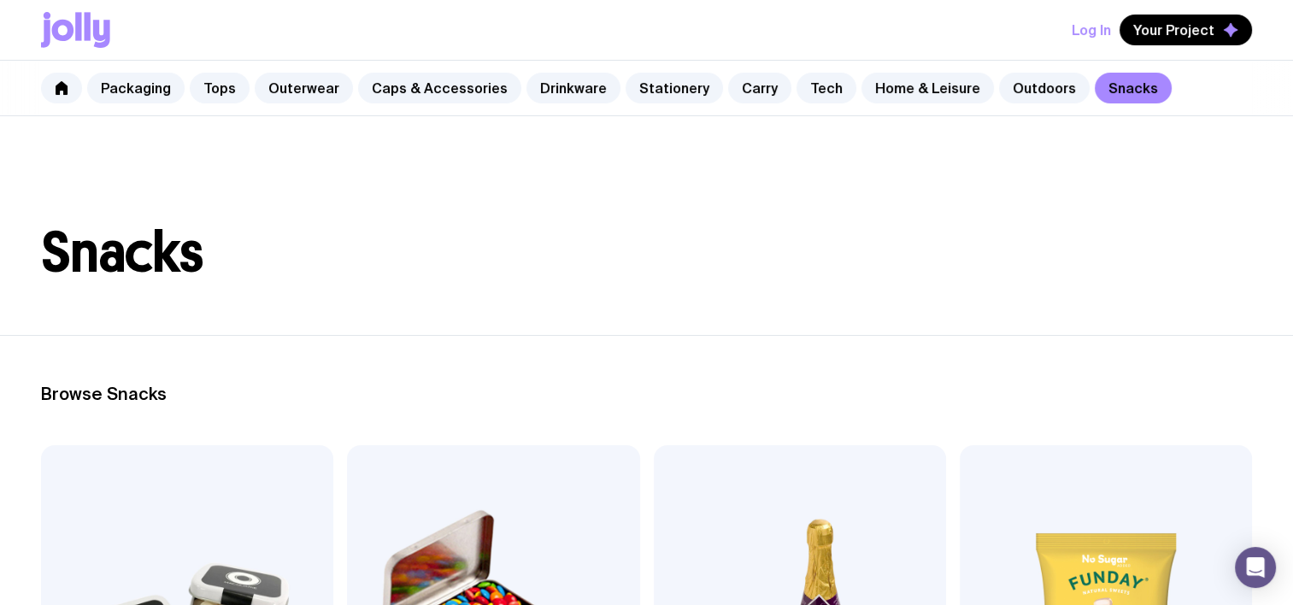
scroll to position [171, 0]
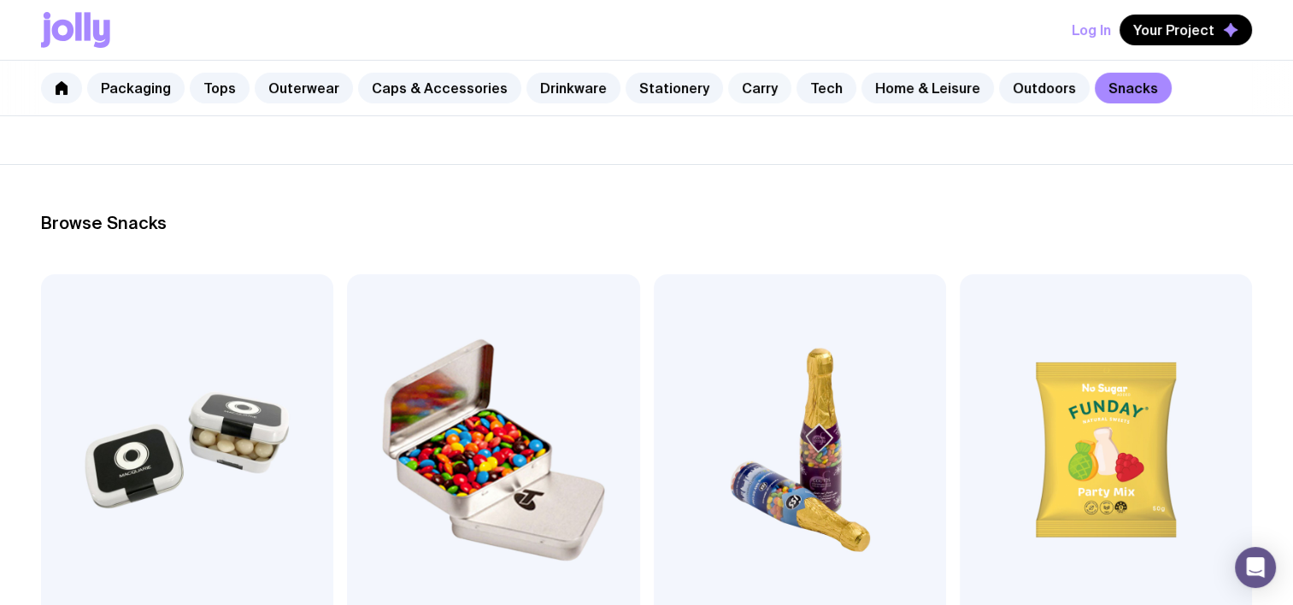
click at [749, 84] on link "Carry" at bounding box center [759, 88] width 63 height 31
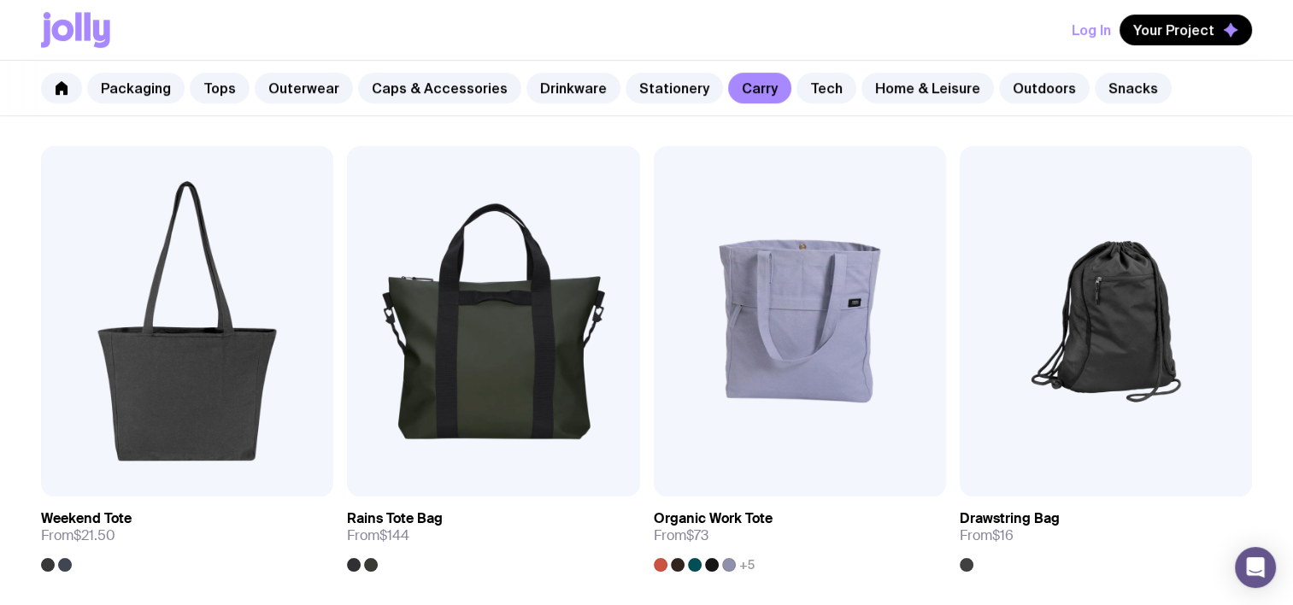
scroll to position [769, 0]
